Goal: Check status

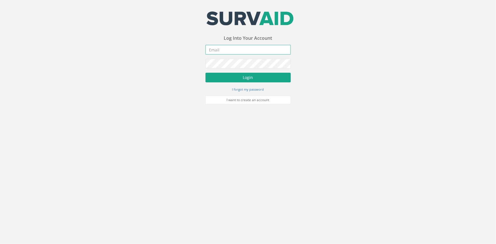
type input "[PERSON_NAME][EMAIL_ADDRESS][PERSON_NAME][DOMAIN_NAME]"
click at [257, 77] on button "Login" at bounding box center [247, 78] width 85 height 10
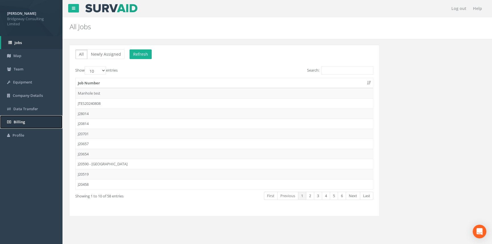
click at [23, 122] on span "Billing" at bounding box center [19, 121] width 11 height 5
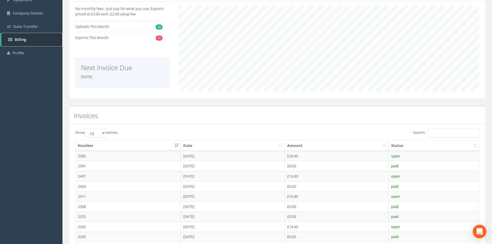
scroll to position [103, 0]
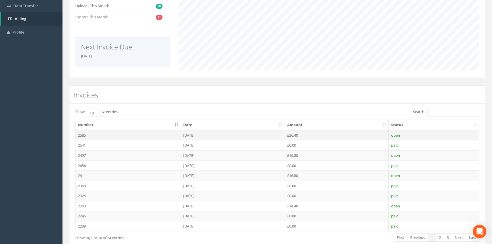
click at [211, 134] on td "[DATE]" at bounding box center [233, 135] width 104 height 10
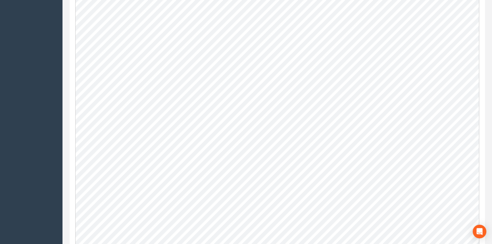
scroll to position [310, 0]
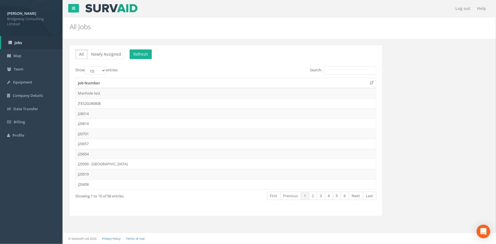
click at [89, 112] on td "J28014" at bounding box center [226, 114] width 300 height 10
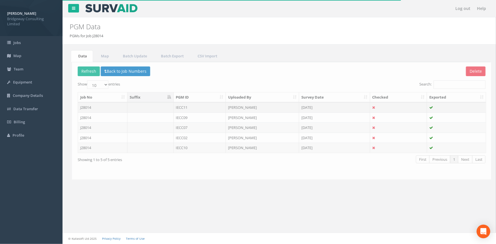
click at [335, 108] on td "[DATE]" at bounding box center [332, 107] width 71 height 10
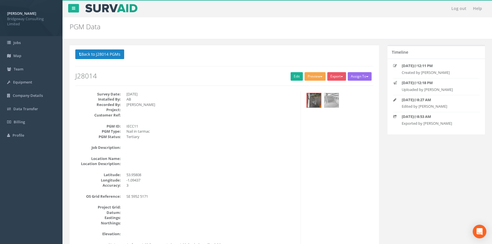
click at [318, 75] on button "Preview" at bounding box center [315, 76] width 21 height 9
click at [291, 30] on h2 "PGM Data" at bounding box center [242, 26] width 345 height 7
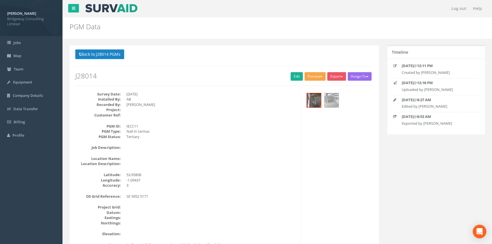
click at [321, 74] on button "Preview" at bounding box center [315, 76] width 21 height 9
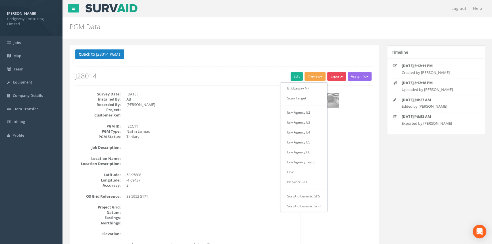
click at [341, 75] on button "Export" at bounding box center [336, 76] width 19 height 9
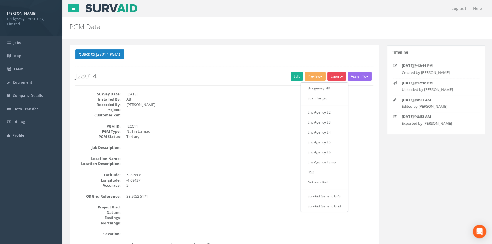
click at [280, 89] on div "Back to J28014 PGMs Back to Map Assign To No Companies Added Export Bridgeway N…" at bounding box center [224, 70] width 307 height 42
